Goal: Use online tool/utility: Use online tool/utility

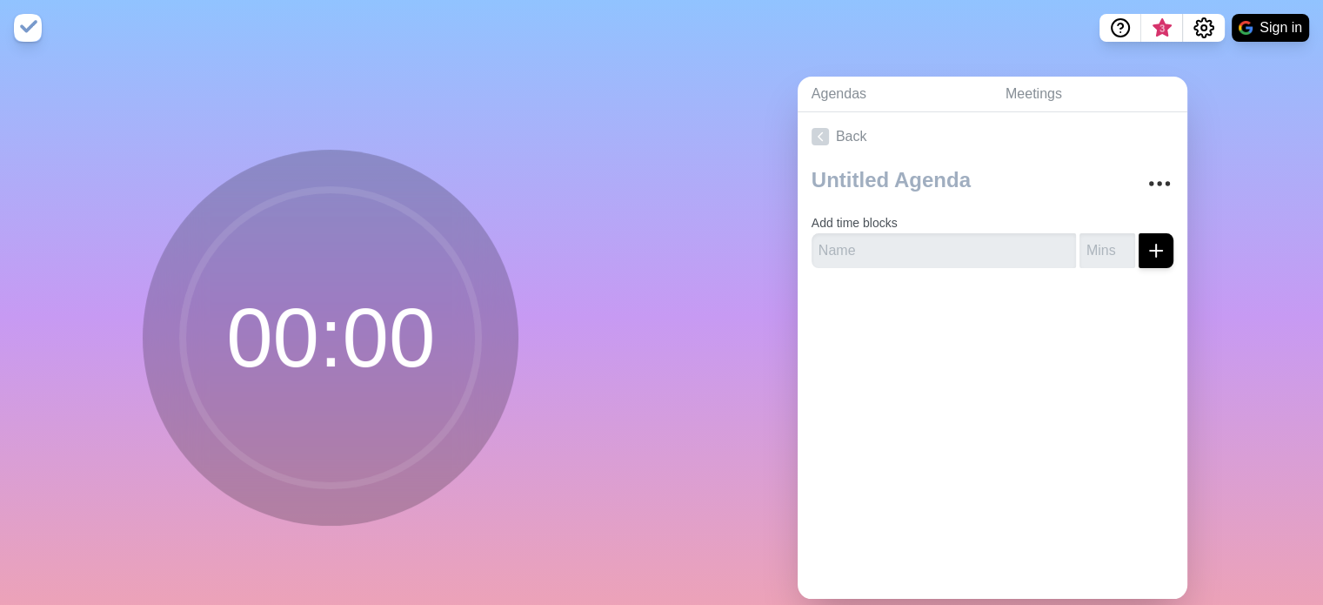
click at [345, 176] on icon at bounding box center [331, 338] width 348 height 348
click at [912, 250] on input "text" at bounding box center [944, 250] width 264 height 35
type input "5"
type input "4"
type input "2"
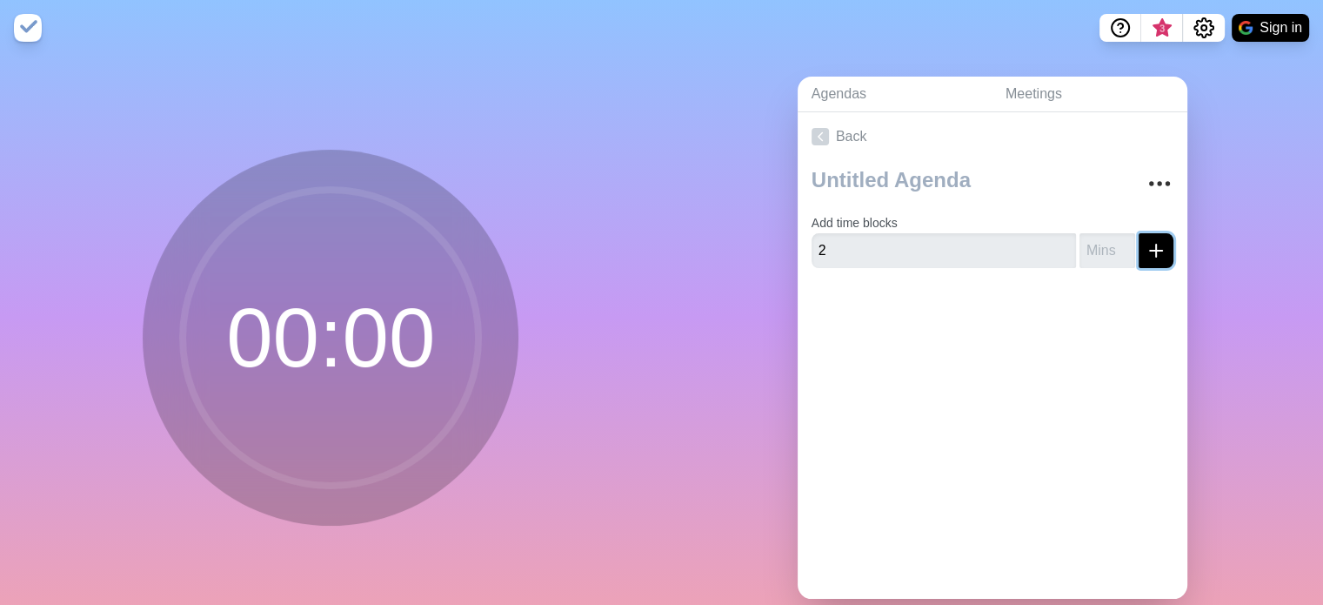
click at [1152, 237] on button "submit" at bounding box center [1156, 250] width 35 height 35
drag, startPoint x: 1103, startPoint y: 238, endPoint x: 1102, endPoint y: 259, distance: 21.8
click at [1102, 259] on input "number" at bounding box center [1108, 250] width 56 height 35
click at [1080, 245] on input "number" at bounding box center [1108, 250] width 56 height 35
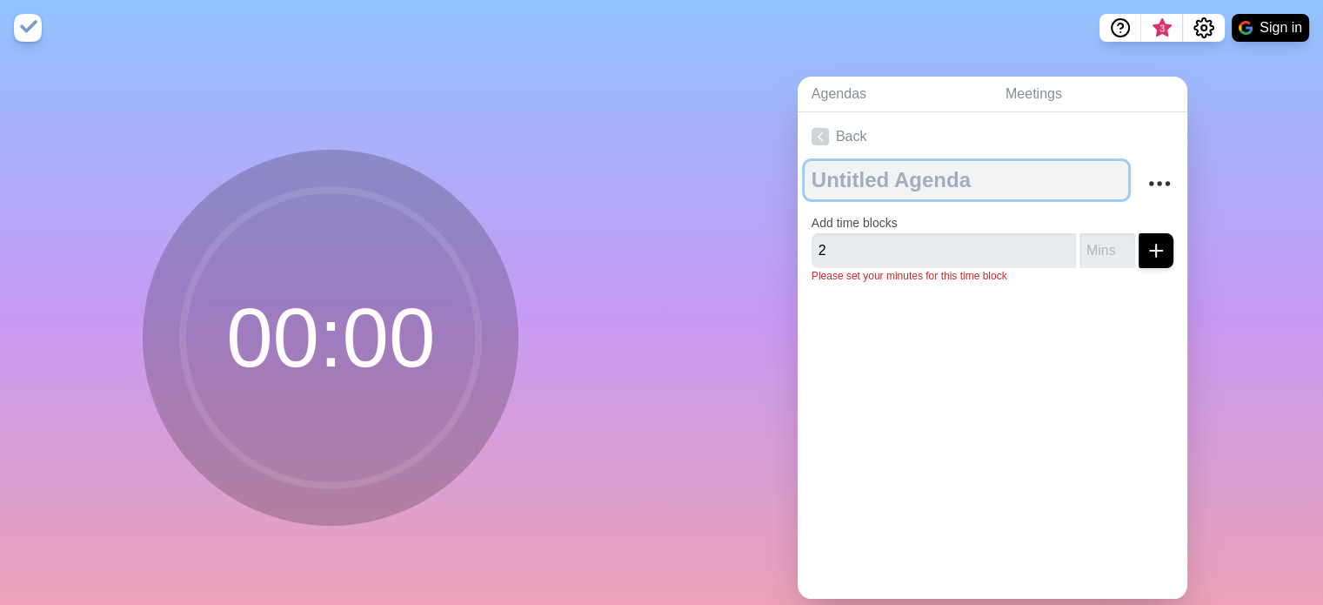
click at [987, 179] on textarea at bounding box center [967, 180] width 324 height 38
type textarea "t"
type textarea "Agile training"
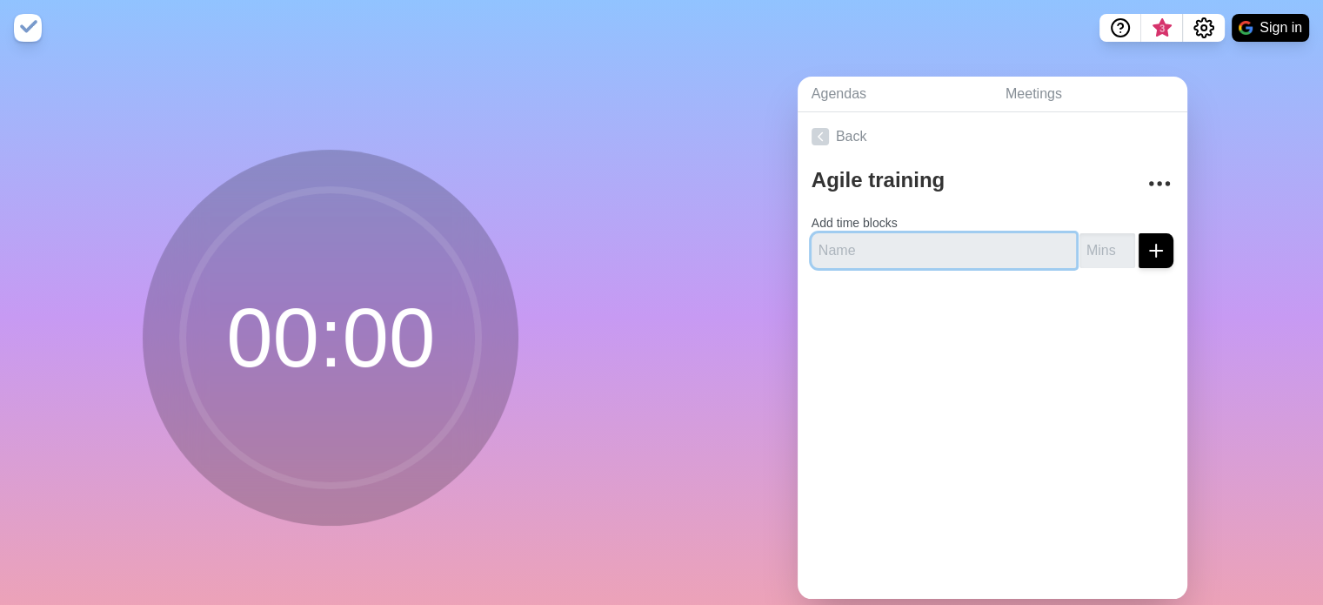
click at [920, 257] on input "text" at bounding box center [944, 250] width 264 height 35
type input "Q n A"
click at [1080, 247] on input "number" at bounding box center [1108, 250] width 56 height 35
type input "2"
click at [1156, 252] on line "submit" at bounding box center [1156, 250] width 0 height 12
